Goal: Task Accomplishment & Management: Use online tool/utility

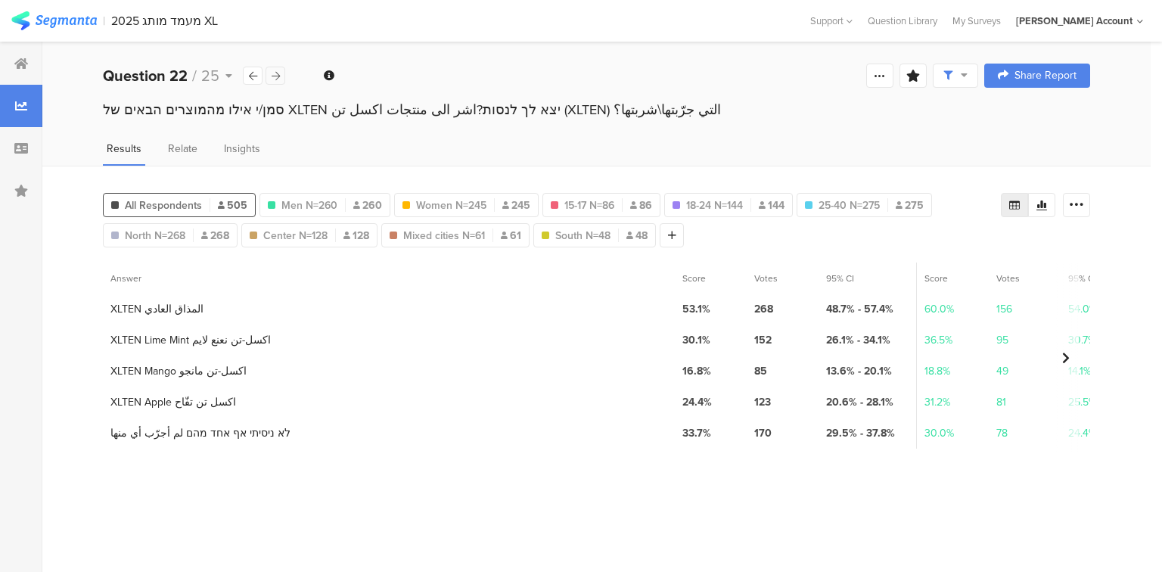
click at [272, 76] on icon at bounding box center [276, 76] width 8 height 10
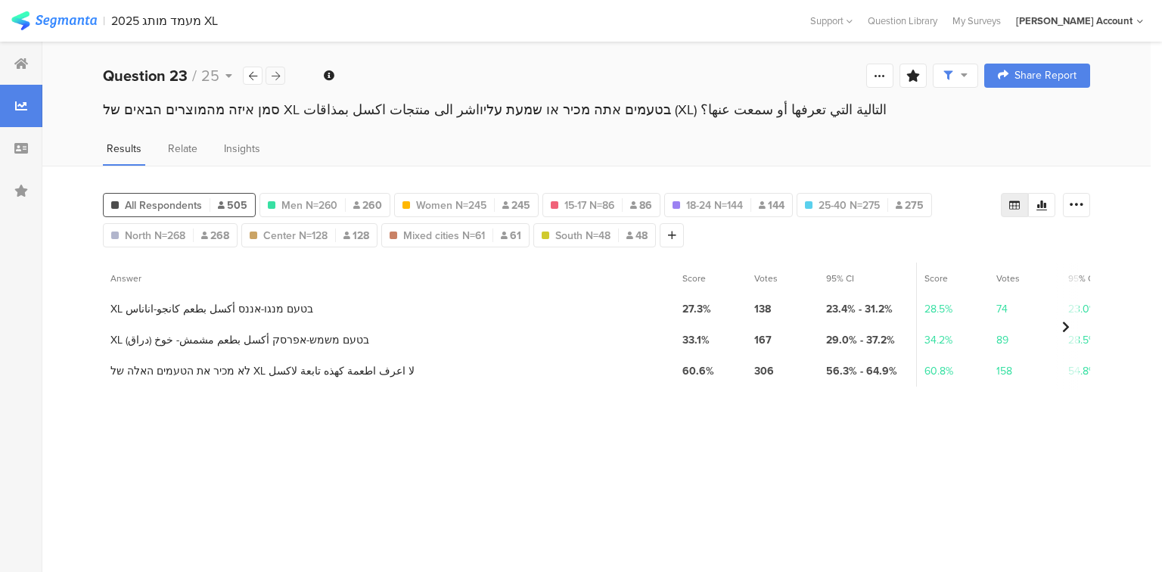
click at [272, 76] on icon at bounding box center [276, 76] width 8 height 10
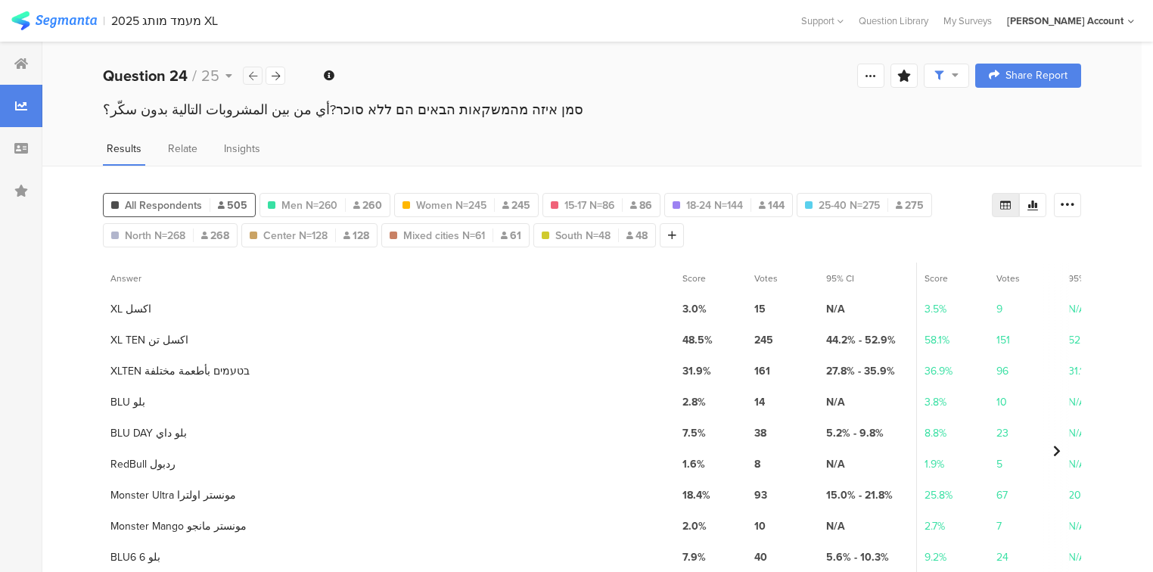
click at [250, 76] on icon at bounding box center [253, 76] width 8 height 10
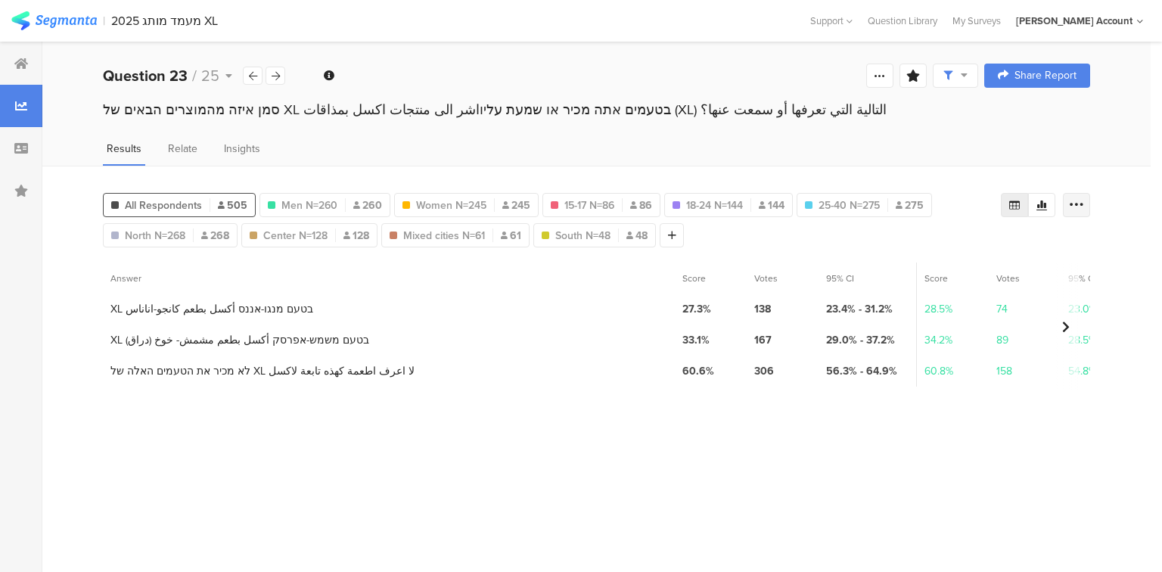
click at [1075, 202] on icon at bounding box center [1076, 204] width 15 height 15
click at [936, 244] on span "Export as Excel" at bounding box center [930, 247] width 72 height 15
click at [278, 76] on icon at bounding box center [276, 76] width 8 height 10
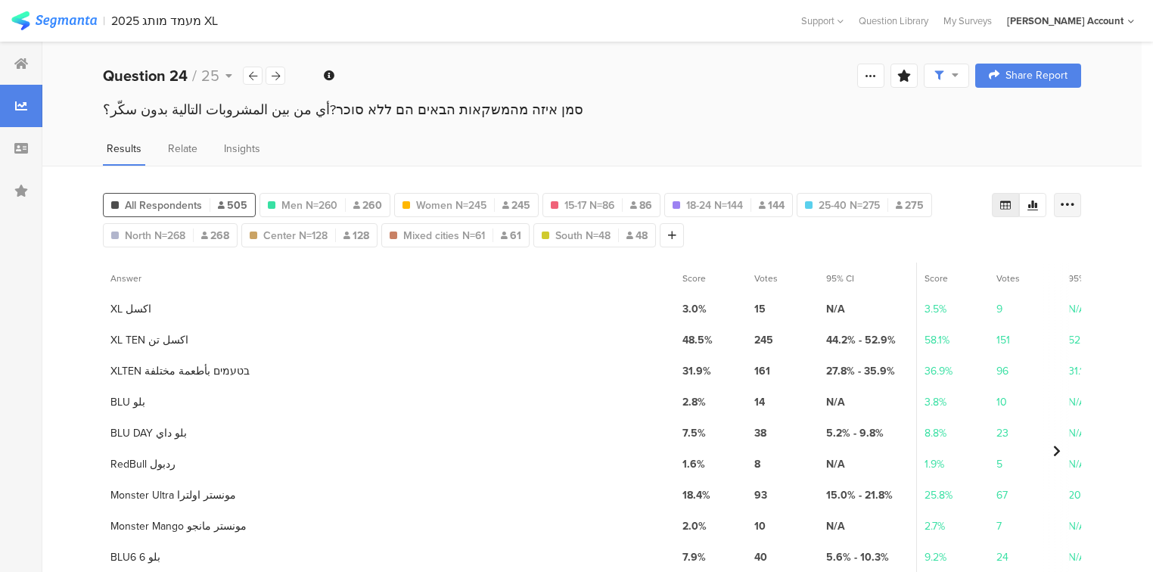
click at [1081, 203] on div at bounding box center [1067, 205] width 27 height 24
click at [935, 250] on span "Export as Excel" at bounding box center [930, 247] width 72 height 15
click at [269, 75] on div at bounding box center [275, 76] width 20 height 18
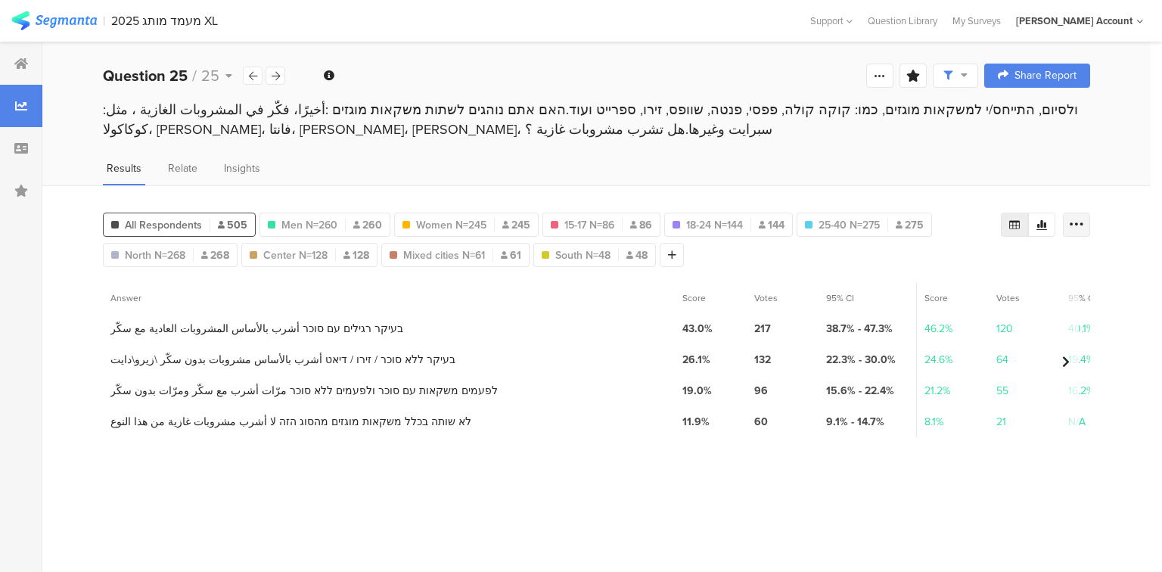
click at [1076, 218] on icon at bounding box center [1076, 224] width 15 height 15
click at [916, 262] on span "Export as Excel" at bounding box center [930, 266] width 72 height 15
click at [254, 75] on icon at bounding box center [253, 76] width 8 height 10
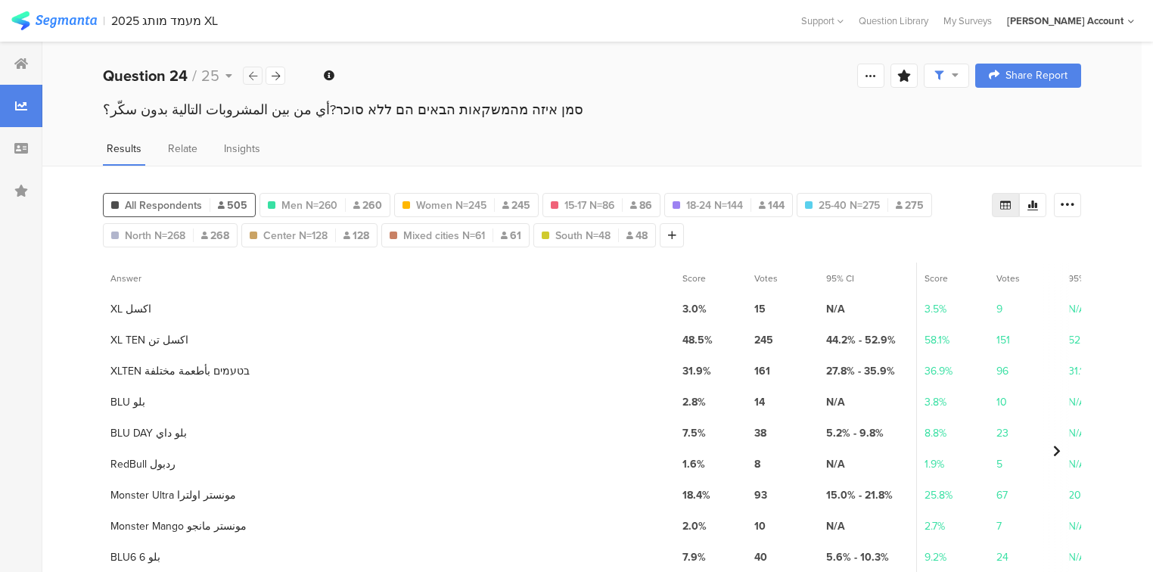
click at [253, 75] on icon at bounding box center [253, 76] width 8 height 10
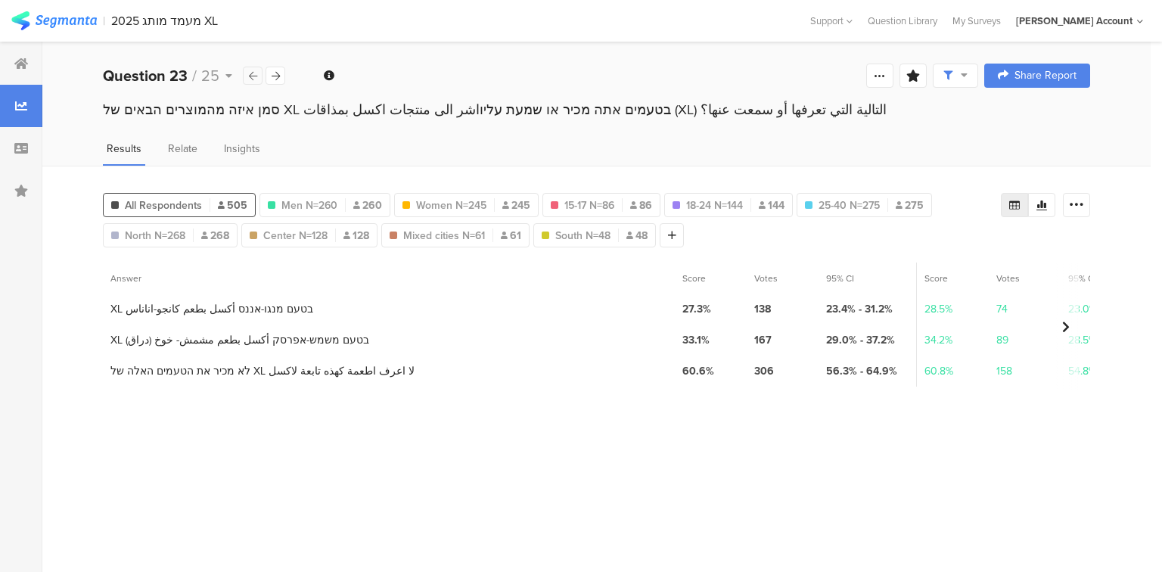
click at [253, 75] on icon at bounding box center [253, 76] width 8 height 10
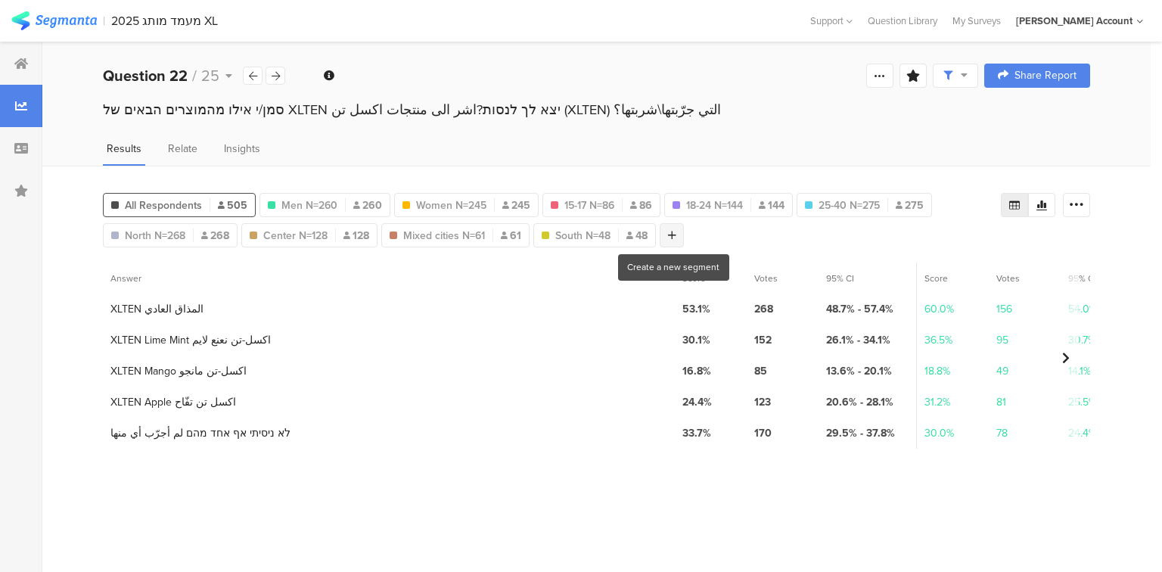
click at [676, 233] on div at bounding box center [672, 235] width 24 height 24
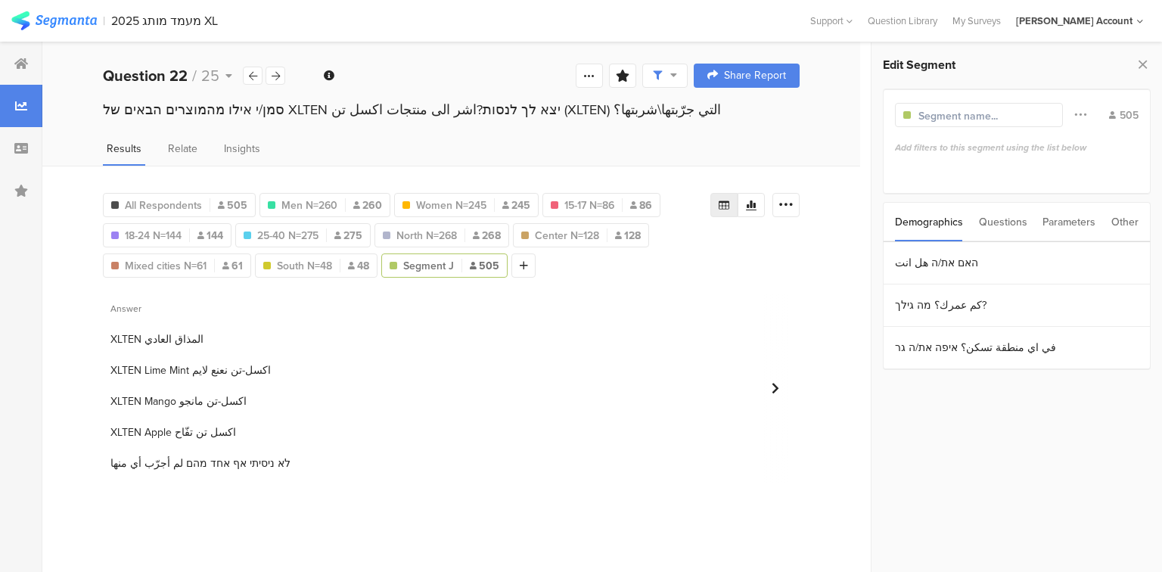
click at [1012, 225] on div "Questions" at bounding box center [1003, 222] width 48 height 39
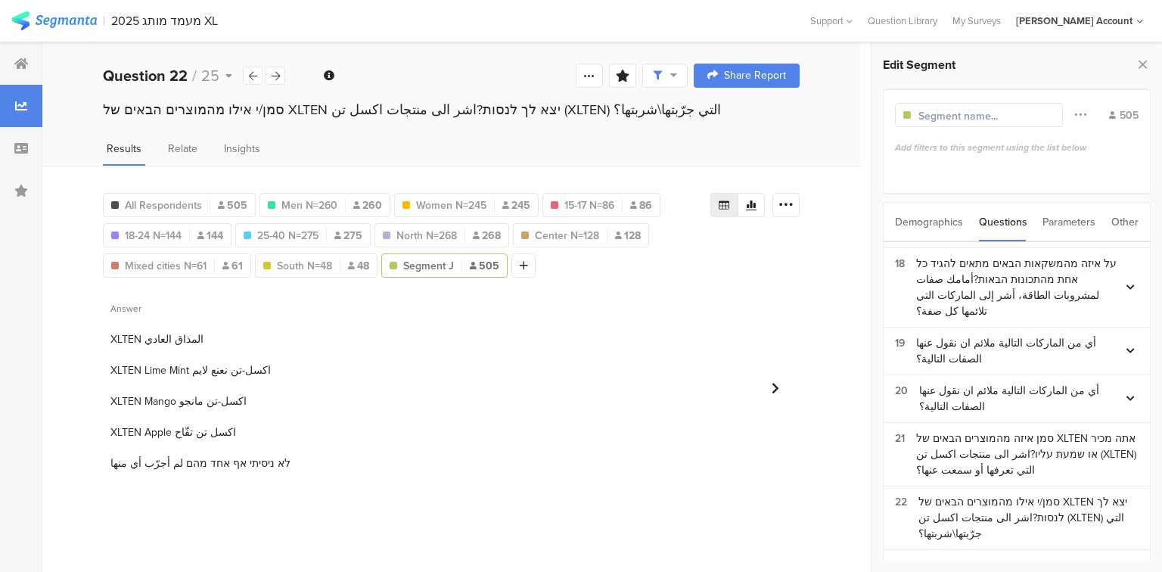
scroll to position [998, 0]
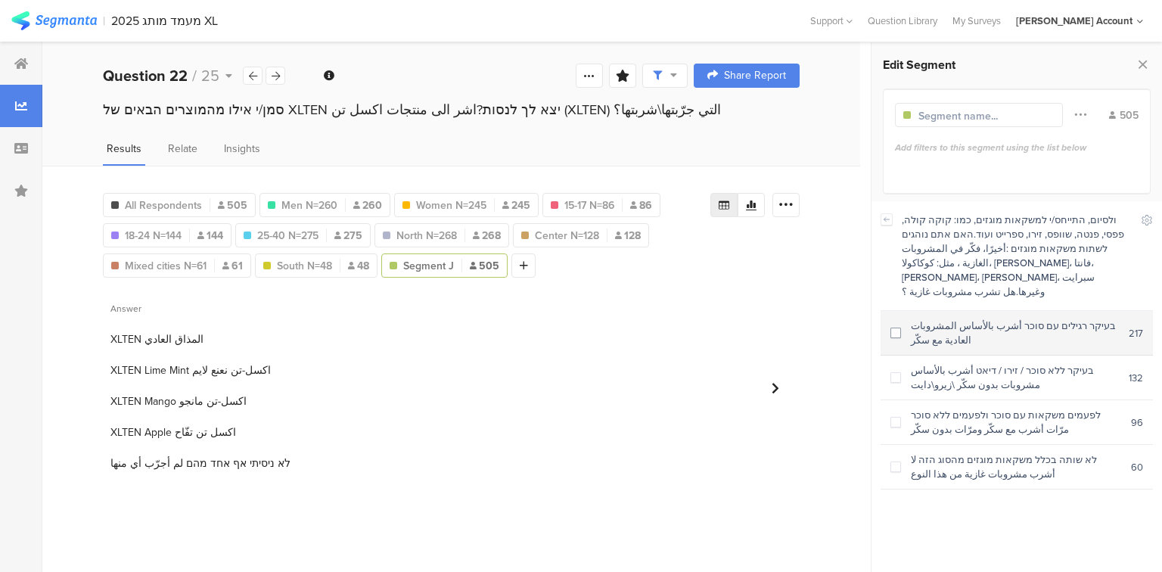
click at [965, 321] on div "בעיקר רגילים עם סוכר أشرب بالأساس المشروبات العادية مع سكّر" at bounding box center [1015, 332] width 228 height 29
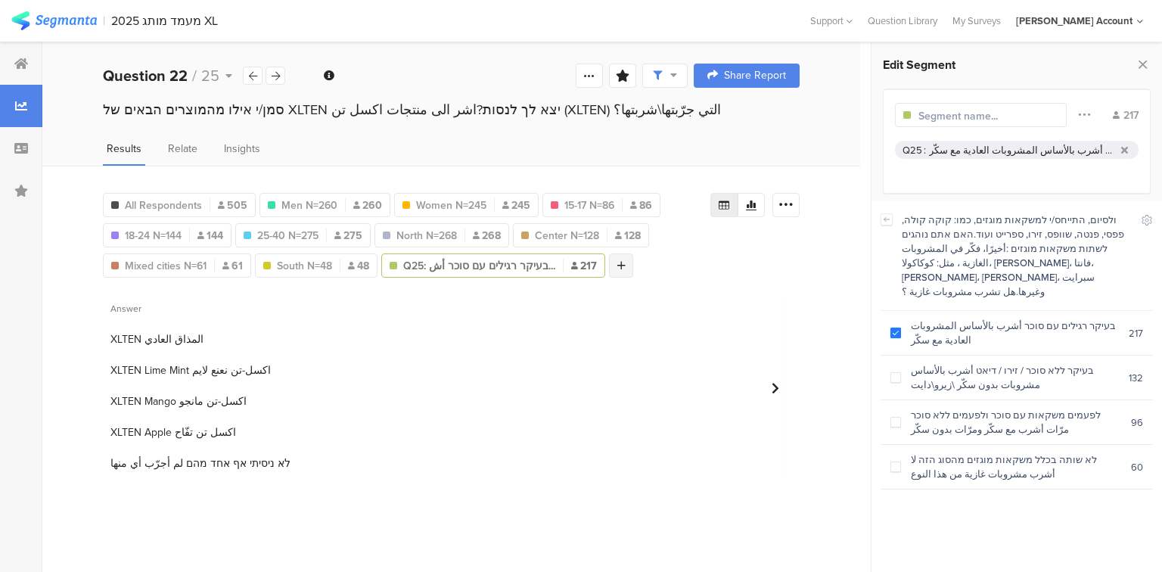
click at [617, 260] on icon at bounding box center [621, 265] width 8 height 11
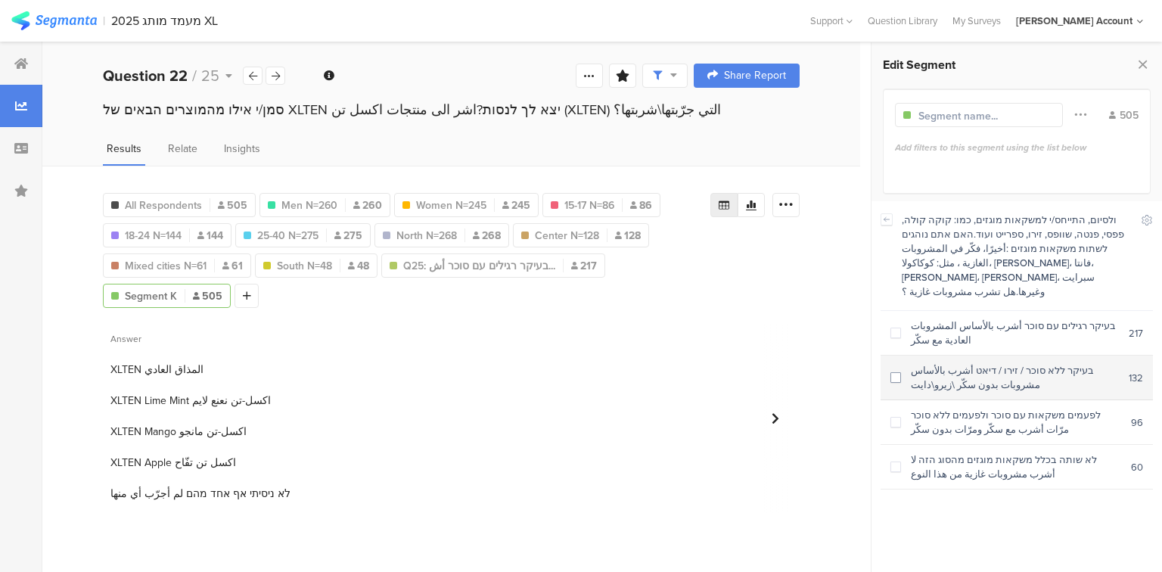
click at [1011, 363] on div "בעיקר ללא סוכר / זירו / דיאט أشرب بالأساس مشروبات بدون سكّر \زيرو\دايت" at bounding box center [1015, 377] width 228 height 29
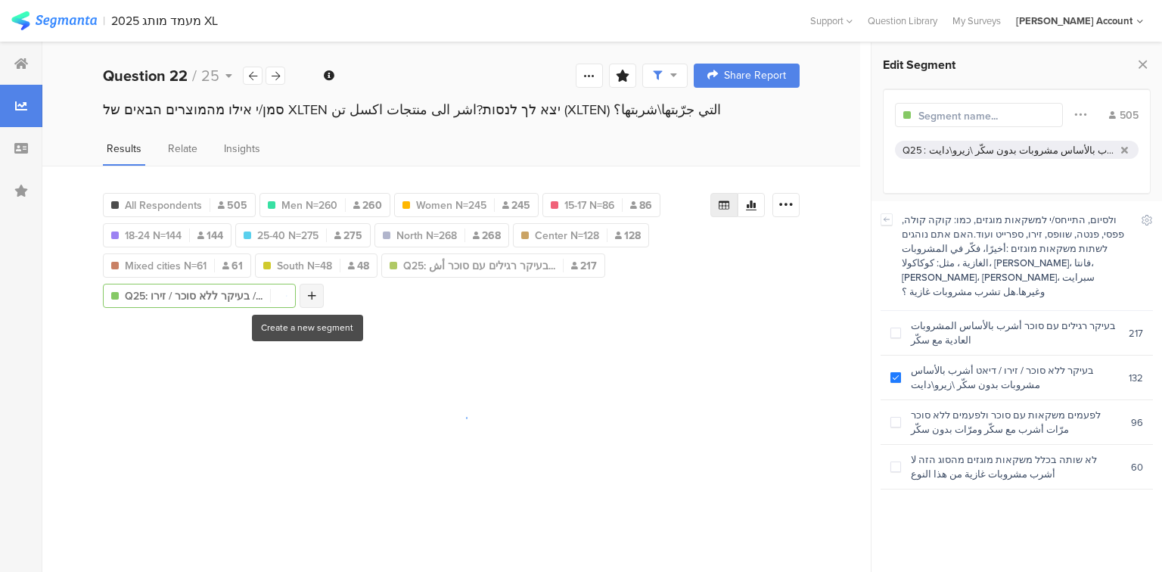
click at [307, 287] on div at bounding box center [312, 296] width 24 height 24
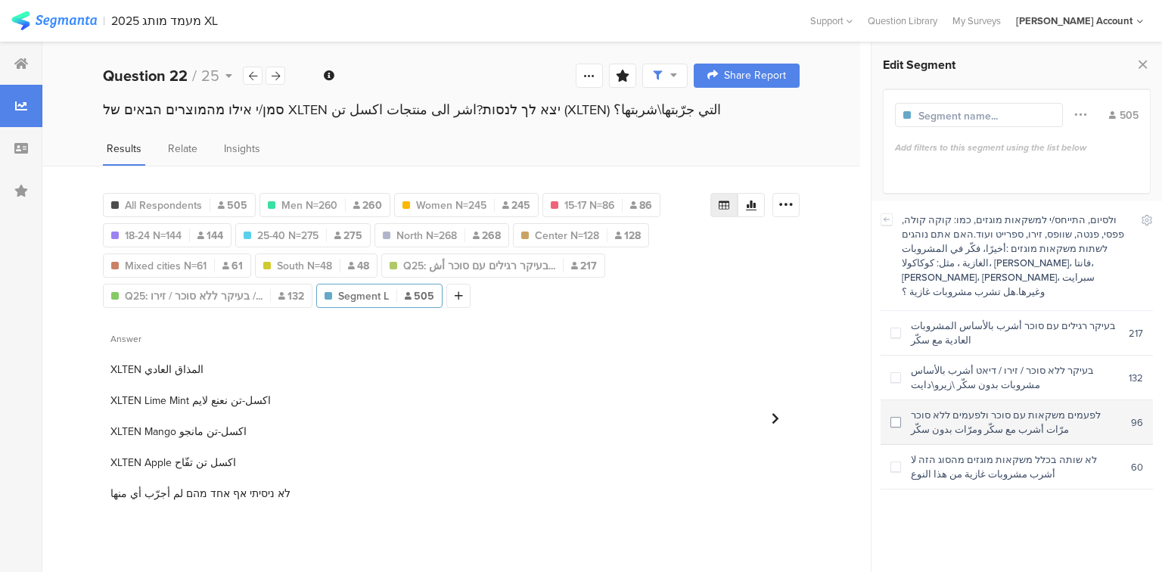
click at [986, 413] on div "לפעמים משקאות עם סוכר ולפעמים ללא סוכר مرّات أشرب مع سكّر ومرّات بدون سكّر" at bounding box center [1016, 422] width 230 height 29
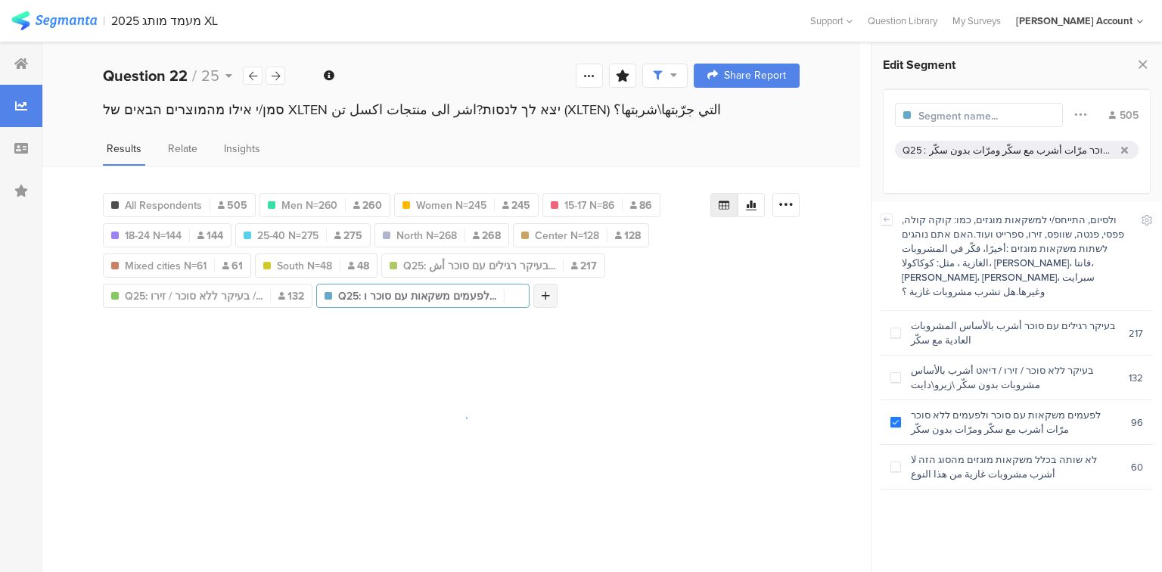
click at [542, 290] on icon at bounding box center [546, 295] width 8 height 11
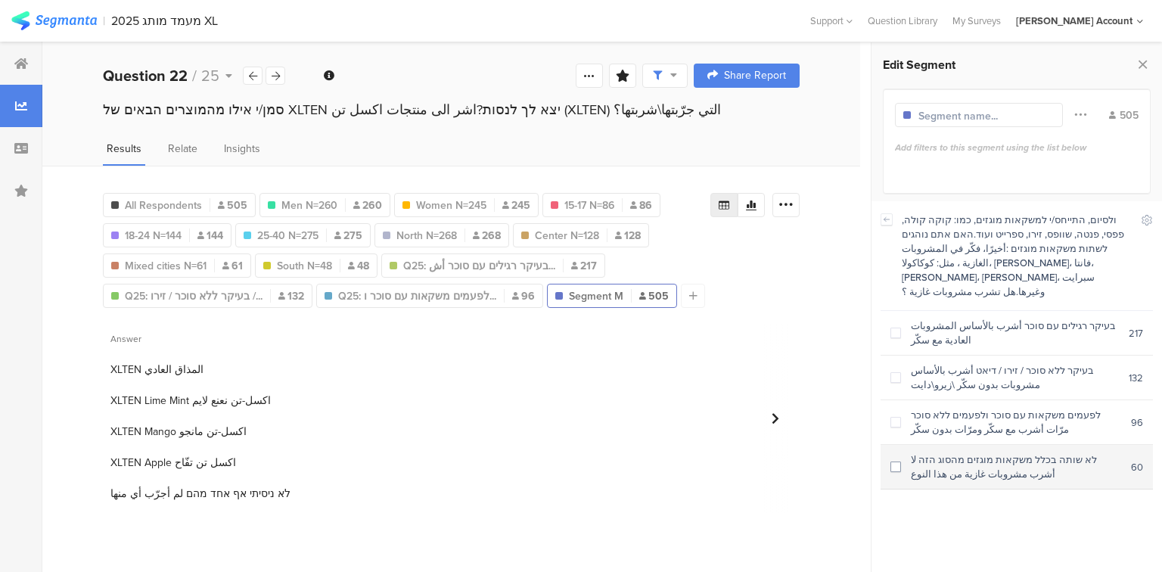
click at [962, 455] on div "לא שותה בכלל משקאות מוגזים מהסוג הזה لا أشرب مشروبات غازية من هذا النوع" at bounding box center [1016, 466] width 230 height 29
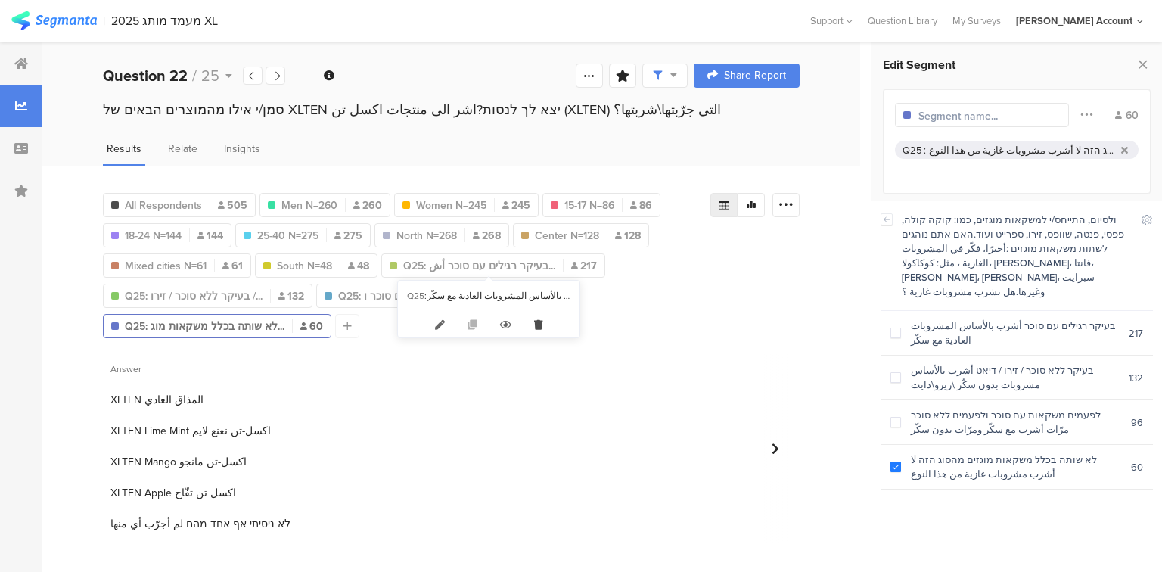
click at [537, 322] on icon at bounding box center [538, 324] width 31 height 25
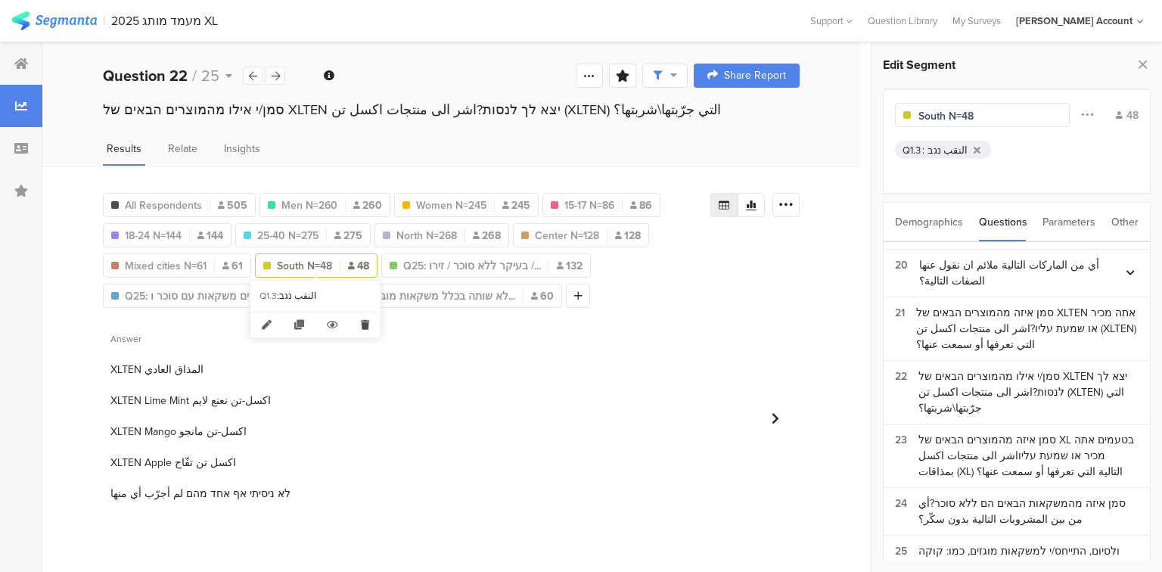
click at [361, 328] on icon at bounding box center [364, 324] width 31 height 25
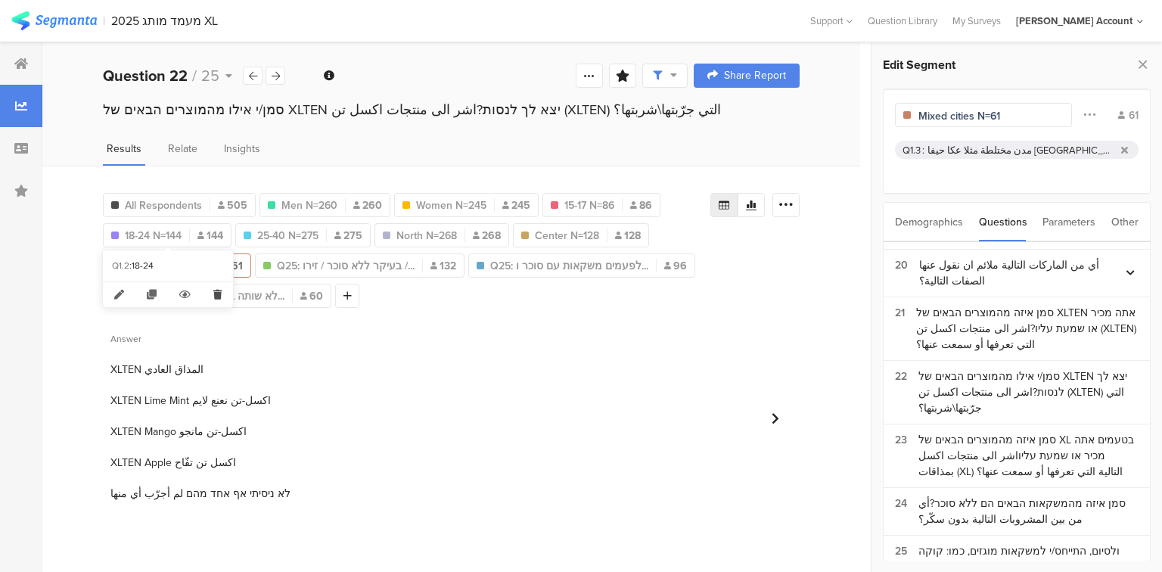
click at [221, 297] on icon at bounding box center [217, 294] width 31 height 25
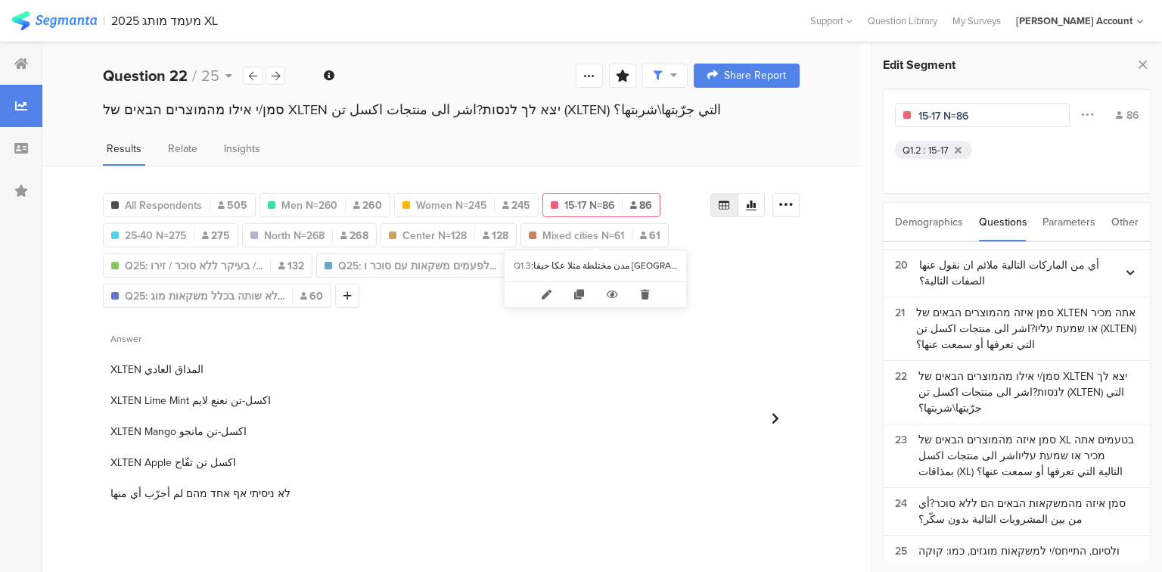
click at [644, 294] on icon at bounding box center [644, 294] width 31 height 25
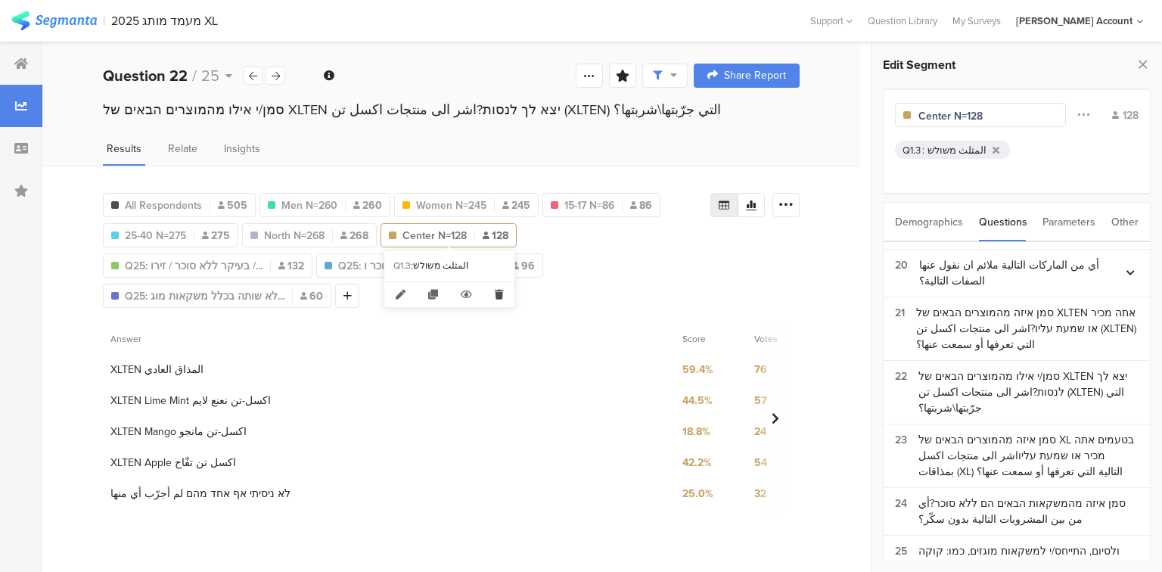
click at [498, 291] on icon at bounding box center [498, 294] width 31 height 25
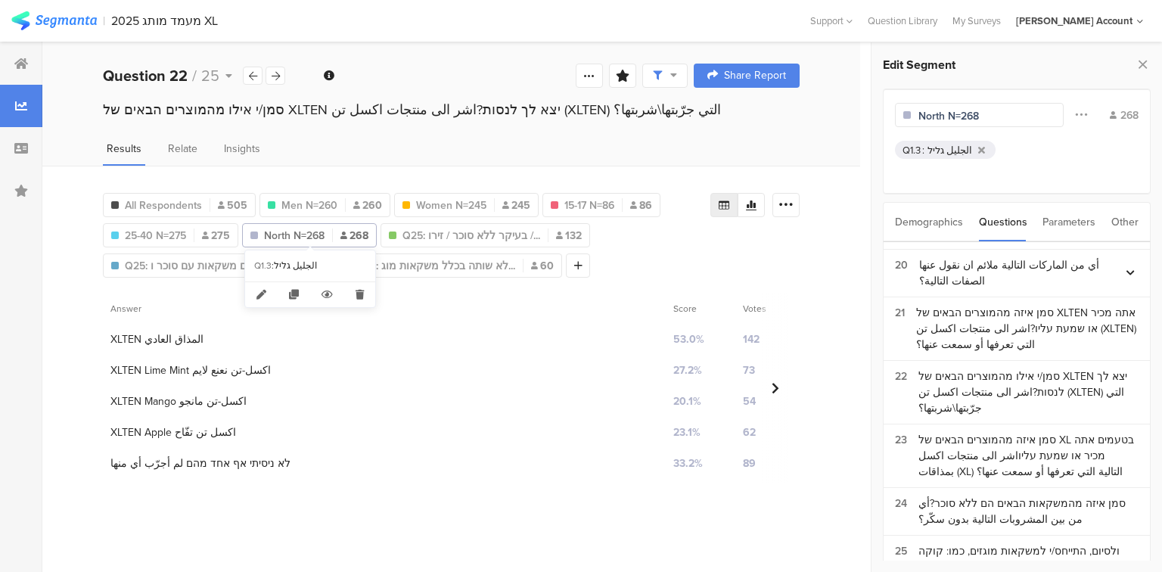
click at [357, 290] on icon at bounding box center [359, 294] width 31 height 25
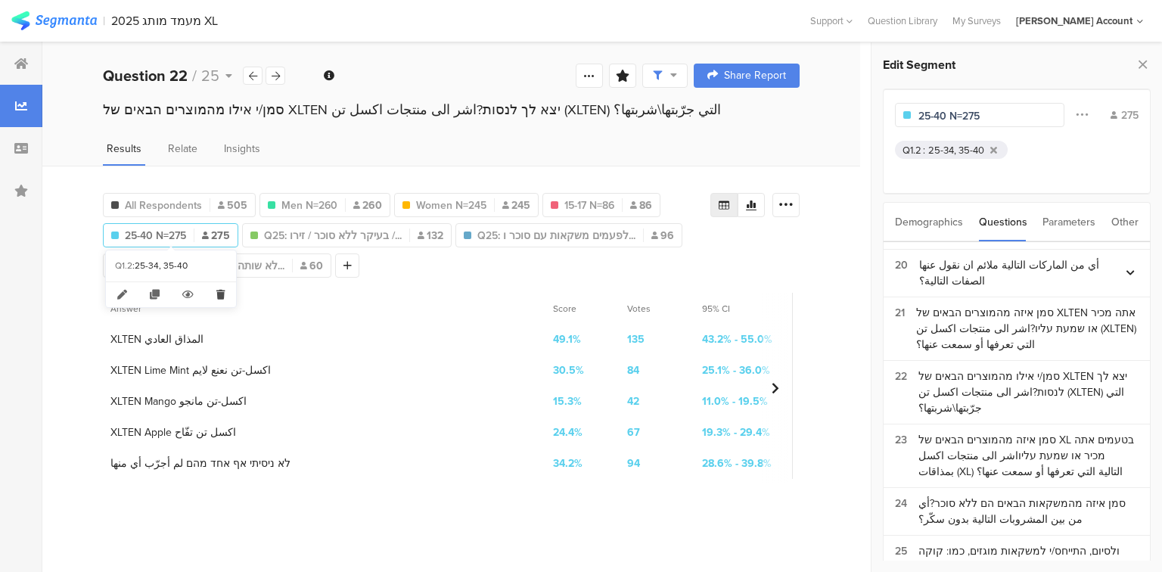
click at [218, 290] on icon at bounding box center [220, 294] width 31 height 25
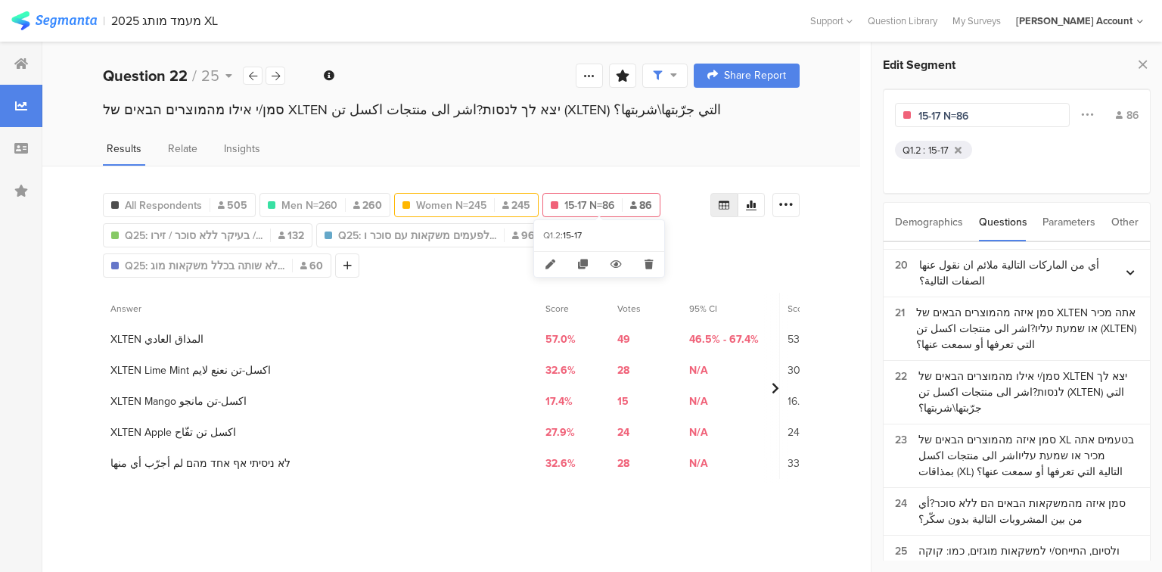
drag, startPoint x: 647, startPoint y: 259, endPoint x: 491, endPoint y: 206, distance: 165.5
click at [647, 259] on icon at bounding box center [648, 264] width 31 height 25
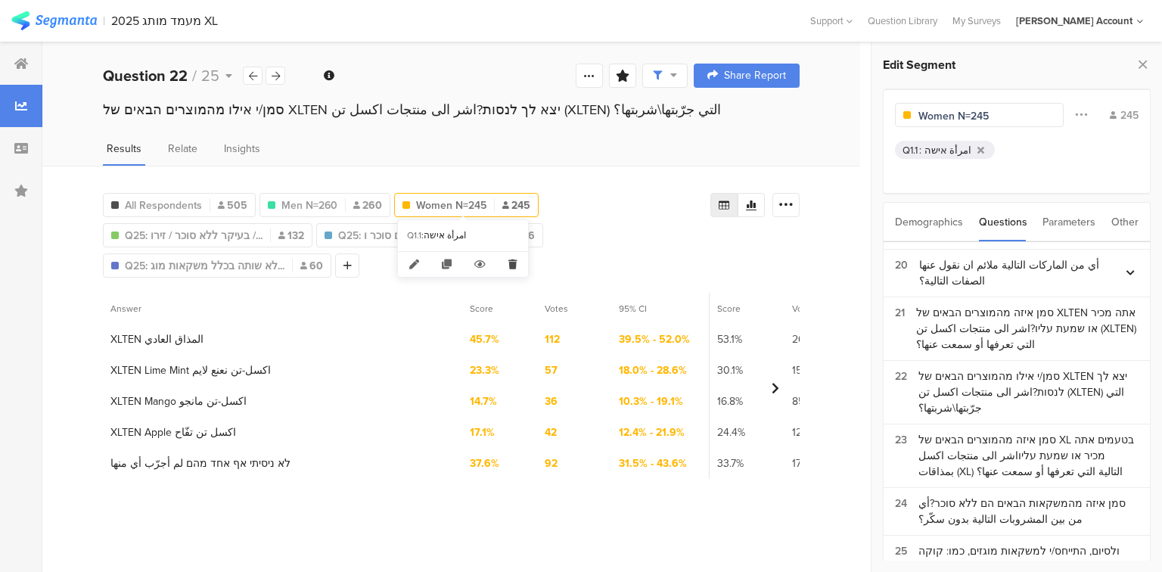
click at [511, 265] on icon at bounding box center [512, 264] width 31 height 25
type input "Men N=260"
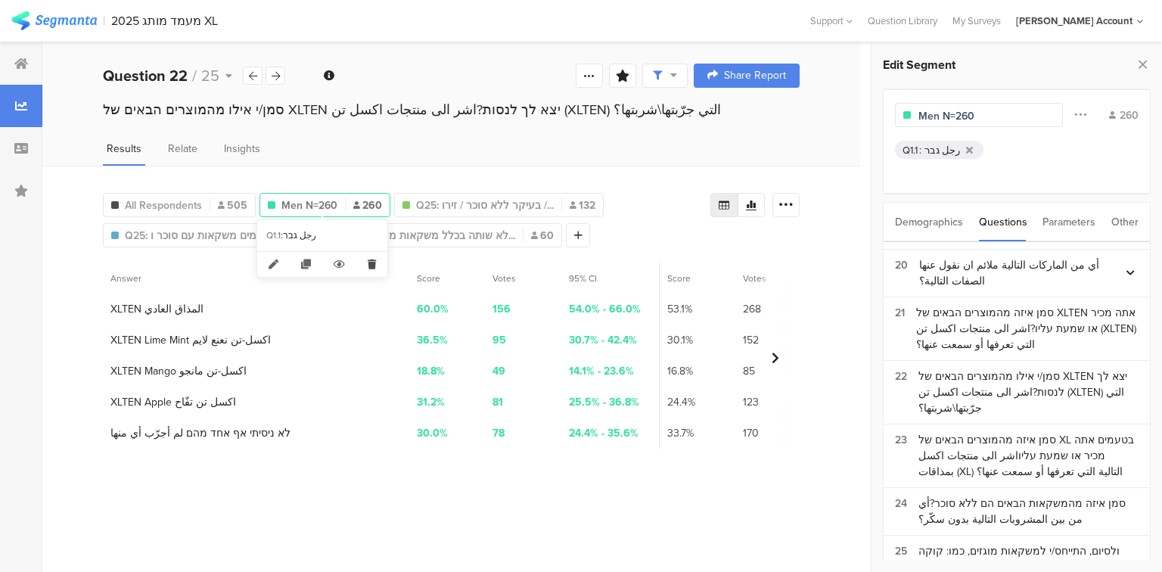
click at [376, 262] on icon at bounding box center [371, 264] width 31 height 25
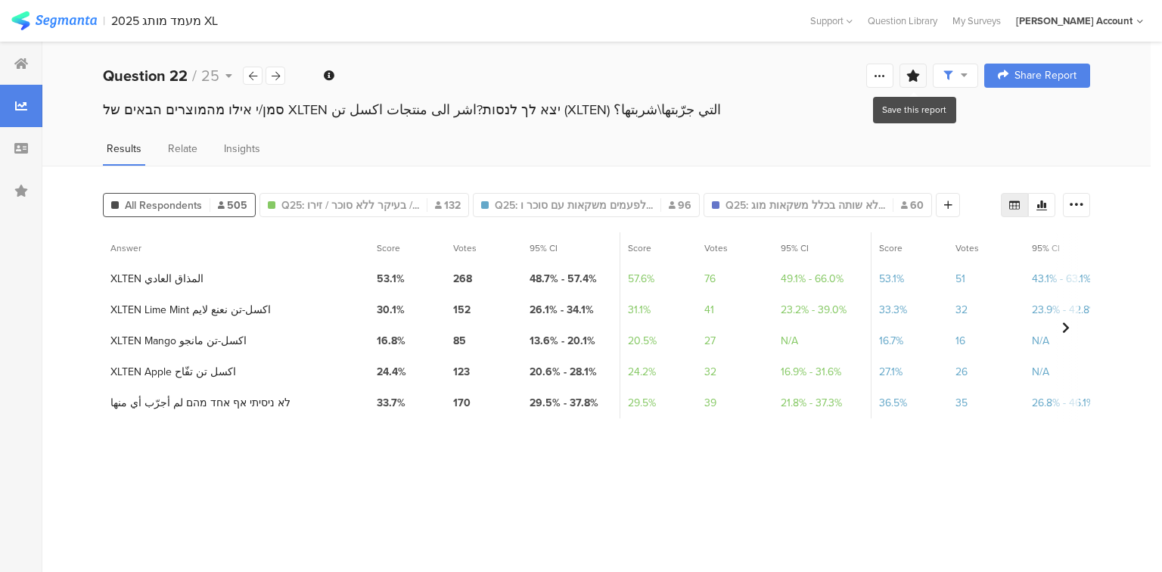
click at [914, 79] on icon at bounding box center [913, 76] width 14 height 12
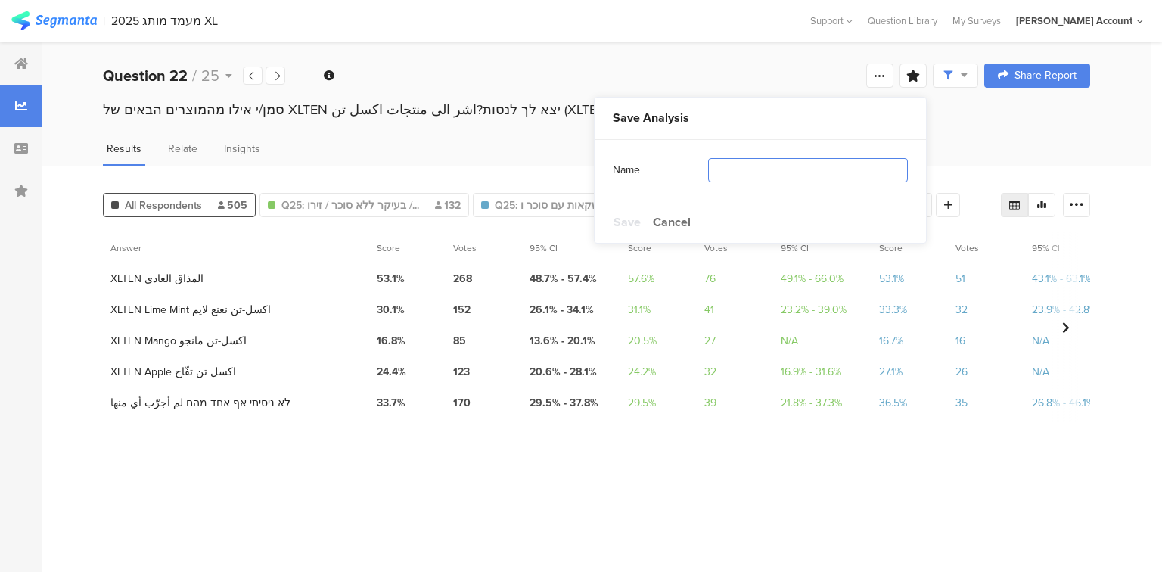
click at [803, 171] on input "text" at bounding box center [808, 170] width 200 height 24
type input "משקאות מוגזים"
click at [631, 218] on span "Save" at bounding box center [626, 221] width 27 height 17
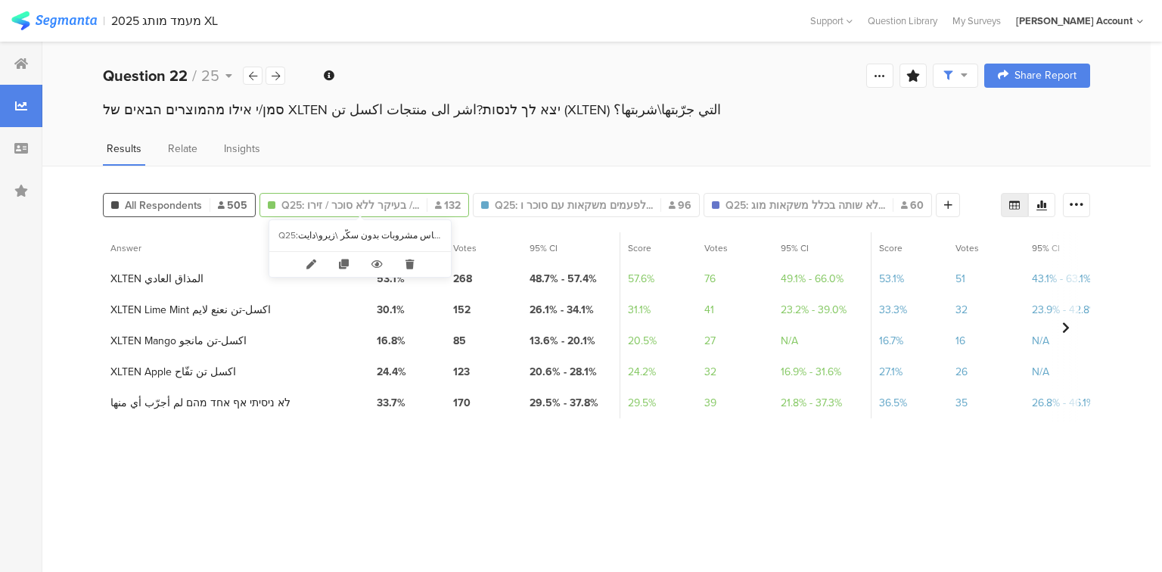
click at [303, 203] on span "Q25: בעיקר ללא סוכר / זירו /..." at bounding box center [350, 205] width 138 height 16
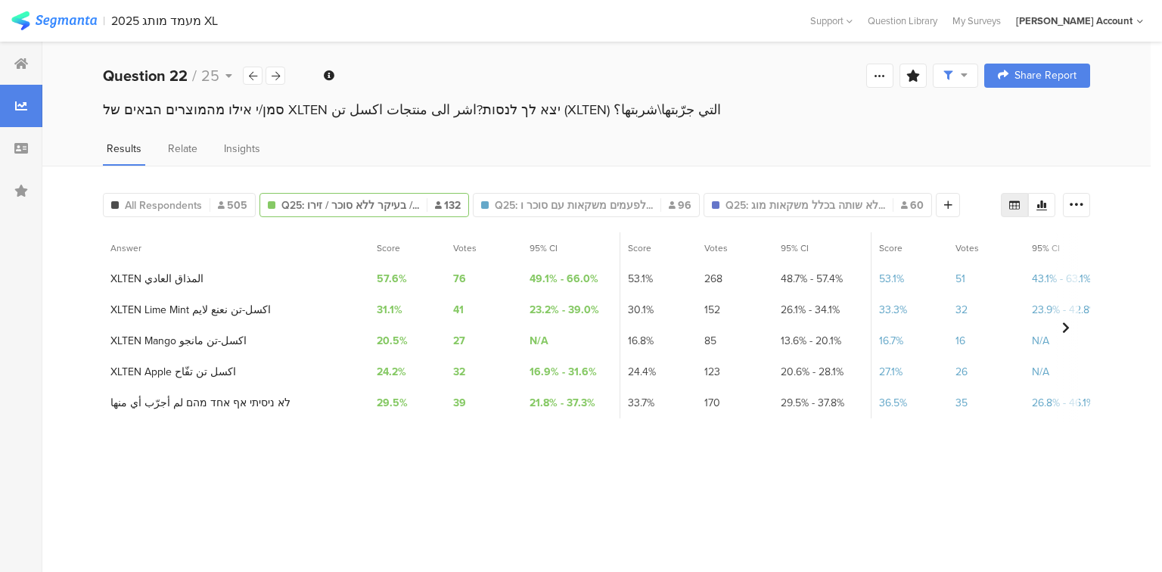
click at [303, 203] on span "Q25: בעיקר ללא סוכר / זירו /..." at bounding box center [350, 205] width 138 height 16
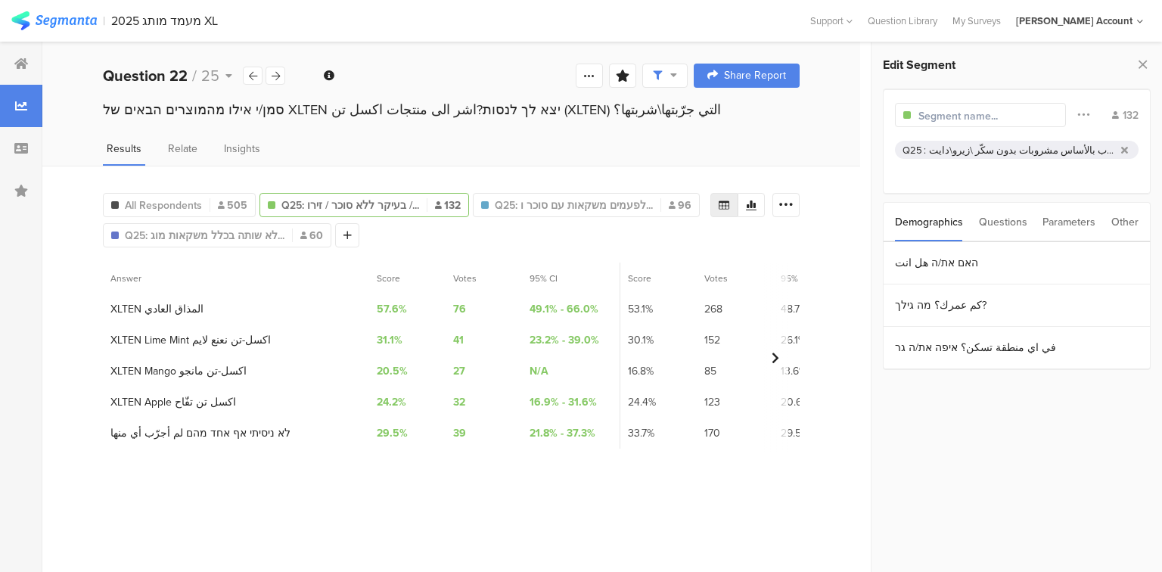
click at [931, 116] on input "text" at bounding box center [984, 116] width 132 height 16
click at [920, 114] on input "Drink" at bounding box center [984, 116] width 132 height 16
paste input "Consumers of sugary soft drink"
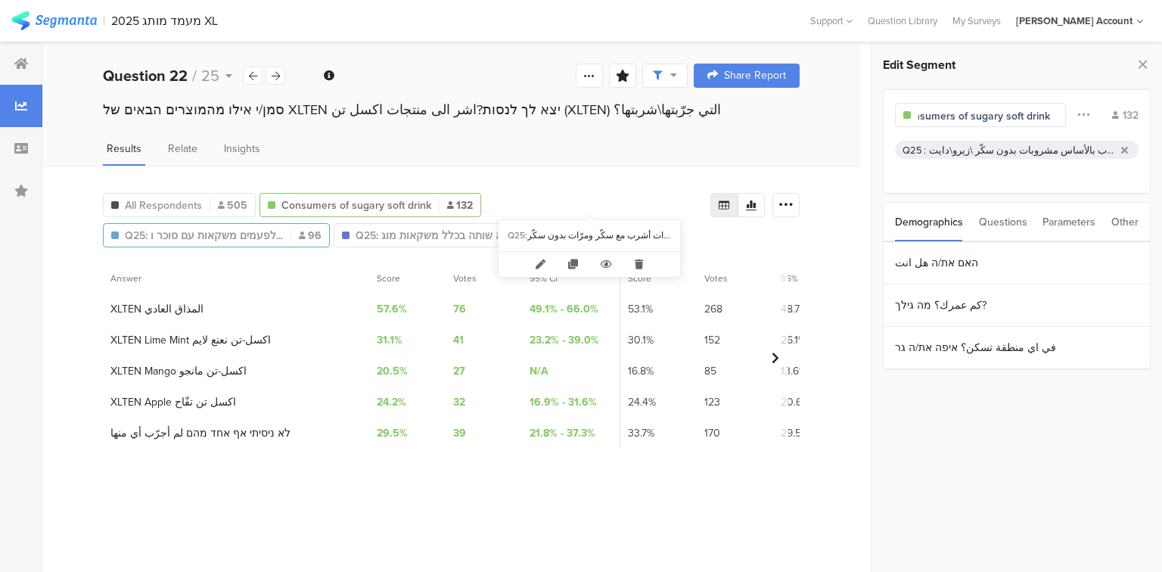
type input "Consumers of sugary soft drink"
click at [283, 228] on span "Q25: לפעמים משקאות עם סוכר ו..." at bounding box center [204, 236] width 158 height 16
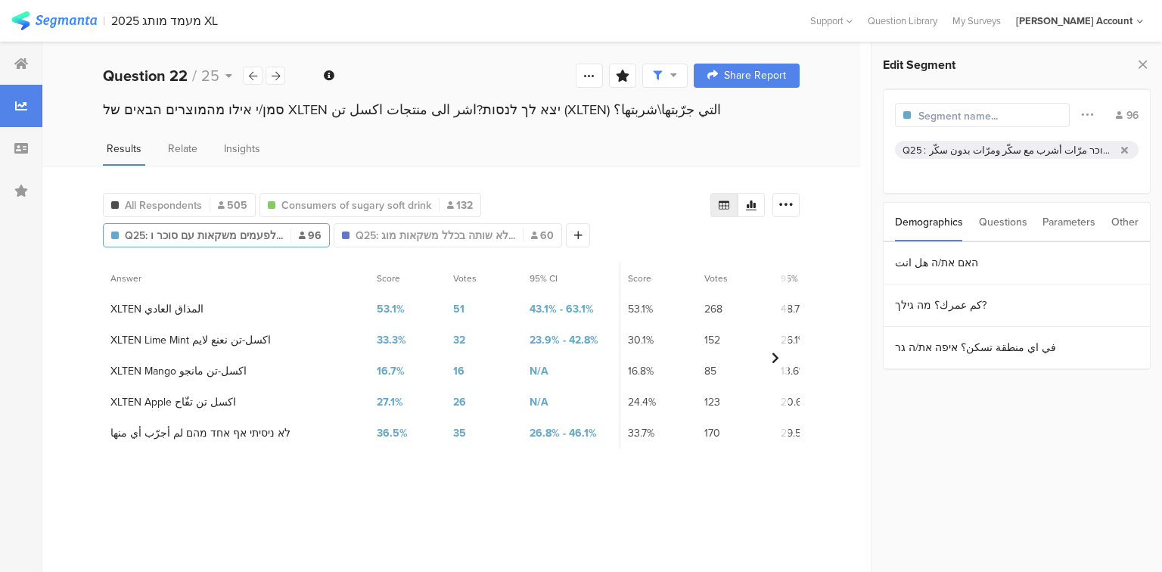
click at [925, 115] on input "text" at bounding box center [984, 116] width 132 height 16
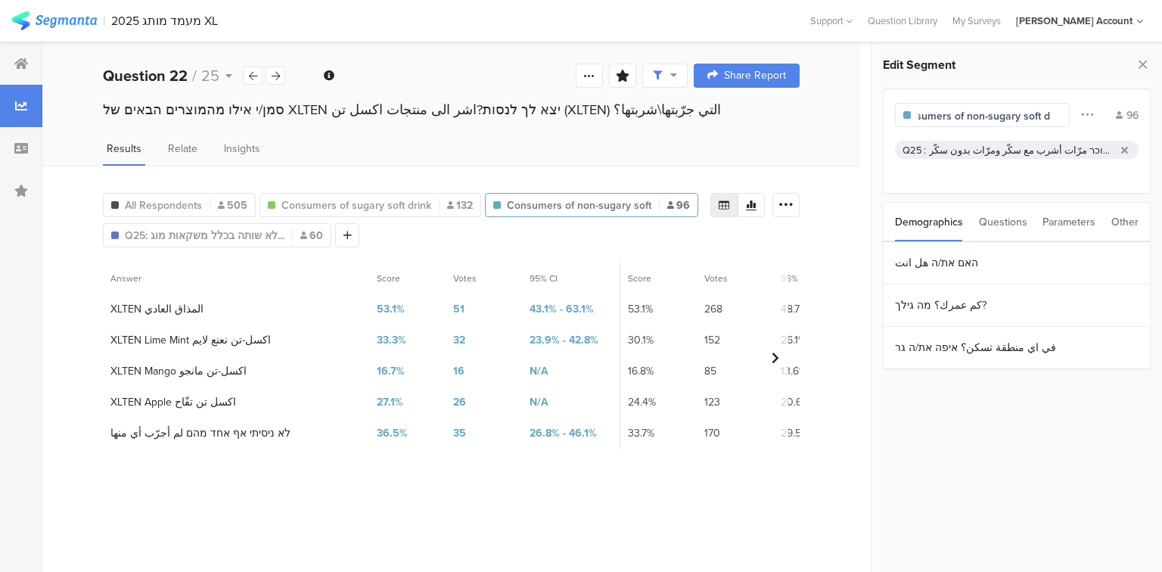
scroll to position [0, 30]
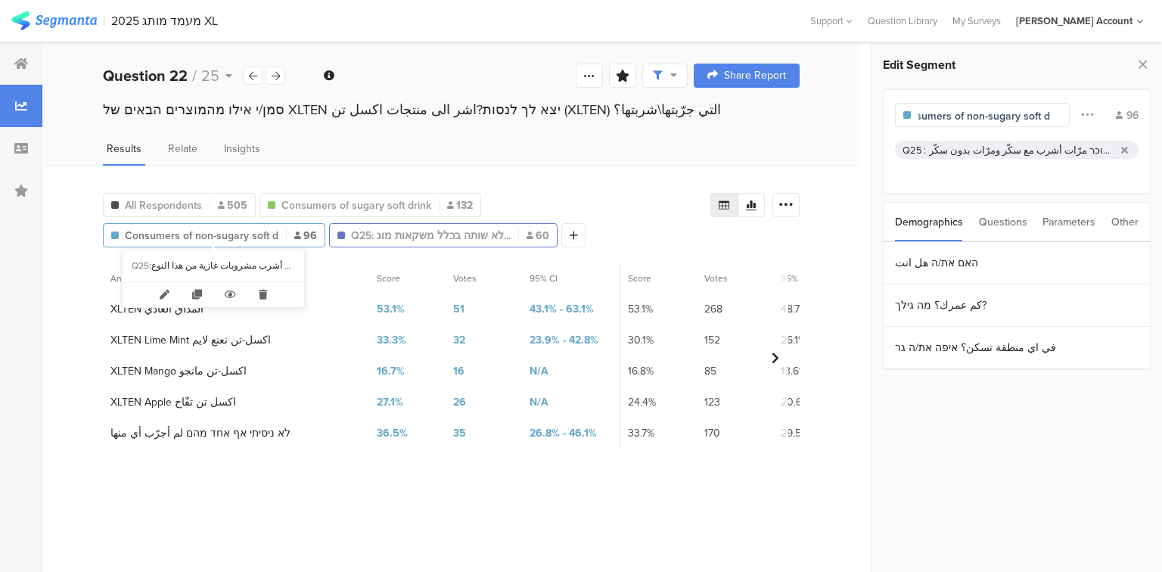
type input "Consumers of non-sugary soft d"
click at [351, 234] on span "Q25: לא שותה בכלל משקאות מוג..." at bounding box center [431, 236] width 160 height 16
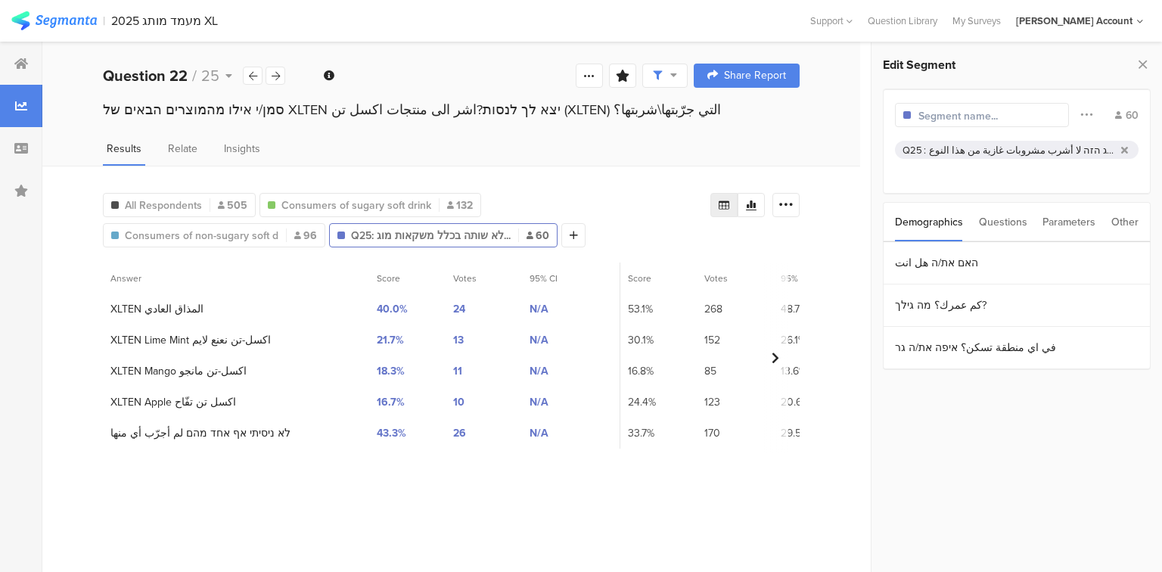
click at [970, 116] on input "text" at bounding box center [984, 116] width 132 height 16
type input "Don't drink soft drinks"
click at [1144, 66] on icon at bounding box center [1143, 64] width 16 height 21
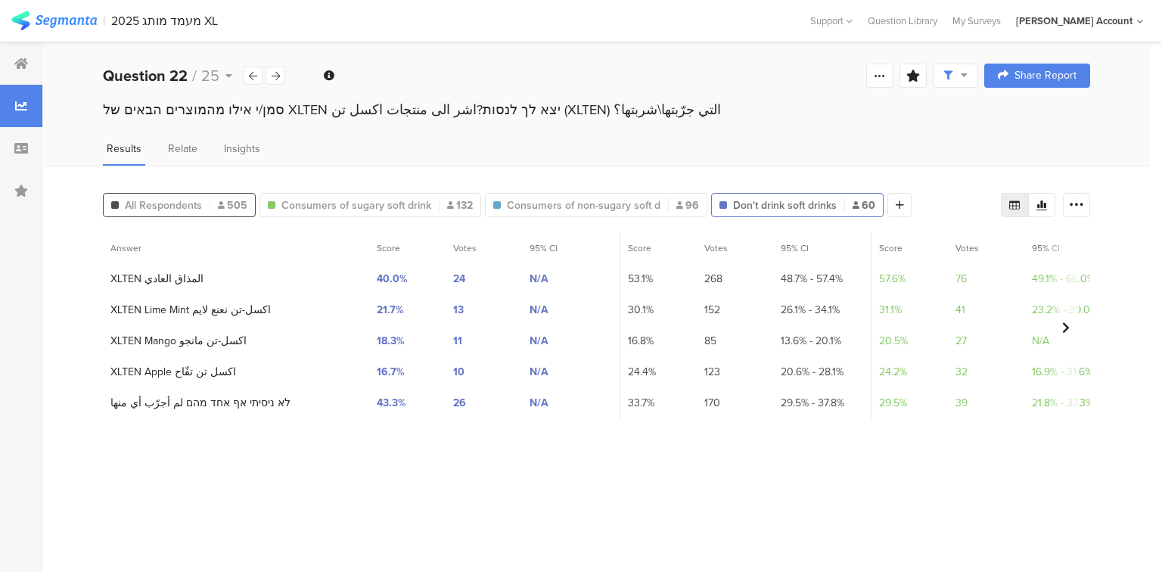
click at [196, 206] on span "All Respondents" at bounding box center [163, 205] width 77 height 16
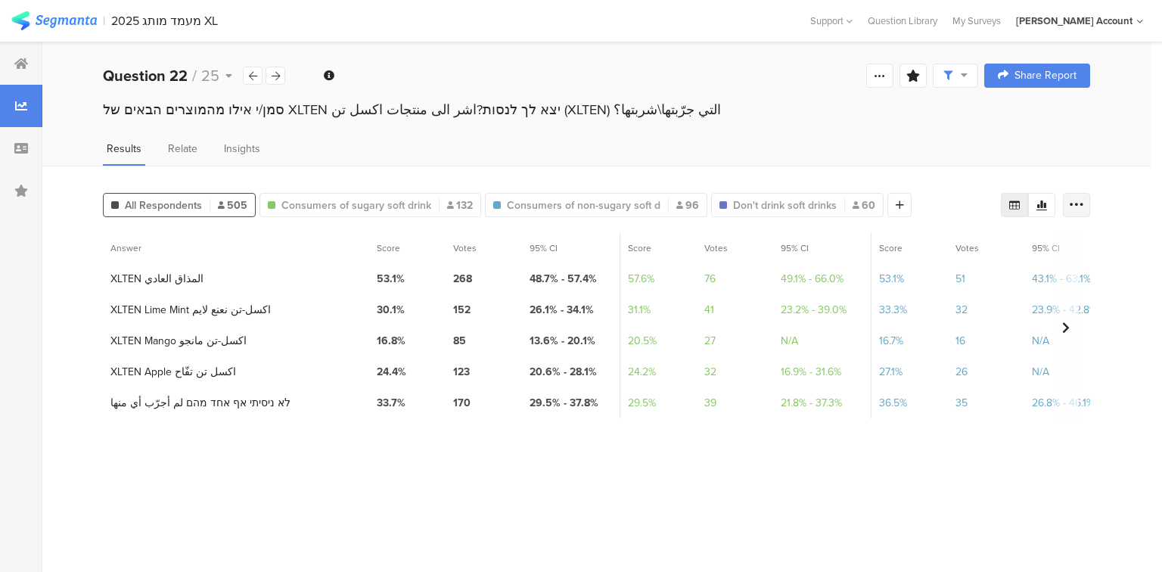
click at [1085, 203] on div at bounding box center [1076, 205] width 27 height 24
click at [952, 250] on span "Export as Excel" at bounding box center [930, 247] width 72 height 15
click at [451, 488] on section "Answer Score Votes 95% CI Score Votes 95% CI Score Votes 95% CI Score Votes 95%…" at bounding box center [596, 396] width 987 height 328
